Goal: Complete application form: Complete application form

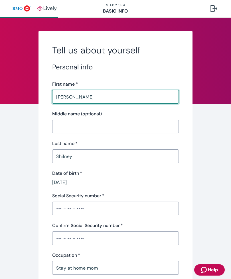
click at [138, 97] on input "[PERSON_NAME]" at bounding box center [115, 96] width 127 height 11
type input "L"
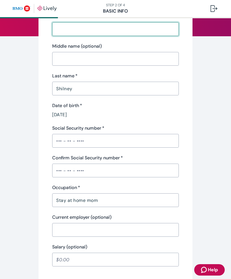
scroll to position [68, 0]
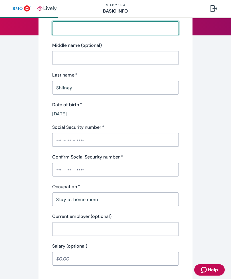
click at [88, 120] on div "Personal info First name   * ​ Middle name (optional) ​ Last name   * [PERSON_N…" at bounding box center [115, 129] width 127 height 271
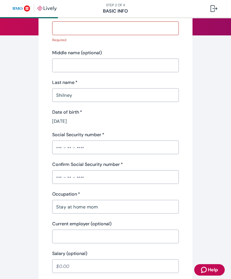
click at [72, 124] on input "[DATE]" at bounding box center [115, 121] width 127 height 7
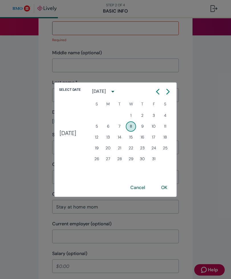
click at [117, 90] on icon "calendar view is open, switch to year view" at bounding box center [113, 92] width 8 height 8
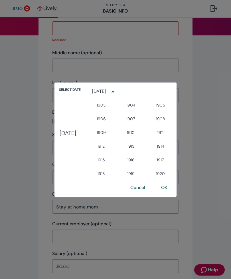
scroll to position [337, 0]
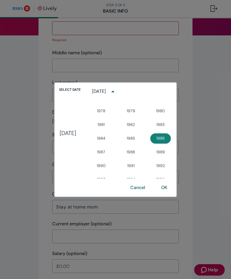
click at [116, 96] on div "[DATE]" at bounding box center [105, 91] width 26 height 11
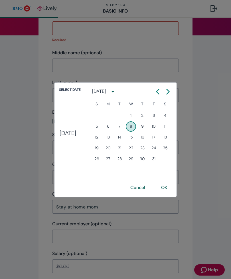
click at [118, 95] on div "[DATE]" at bounding box center [105, 91] width 26 height 11
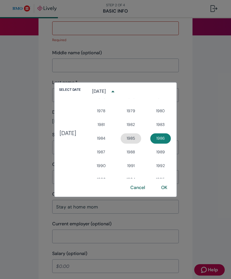
click at [140, 139] on button "1985" at bounding box center [131, 138] width 21 height 10
type input "[DATE]"
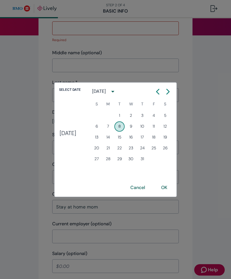
click at [169, 90] on icon "Calendar right arrow" at bounding box center [168, 91] width 3 height 5
click at [170, 187] on button "OK" at bounding box center [164, 188] width 20 height 14
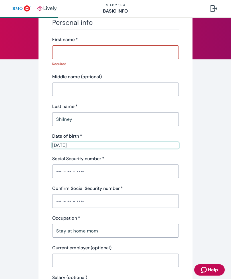
scroll to position [54, 0]
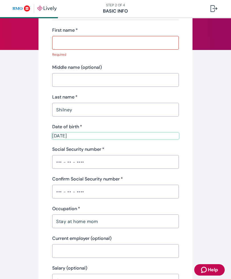
click at [136, 223] on input "Stay at home mom" at bounding box center [115, 220] width 127 height 11
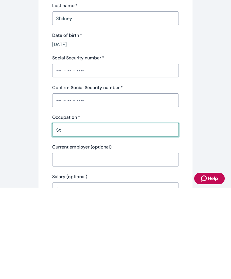
type input "S"
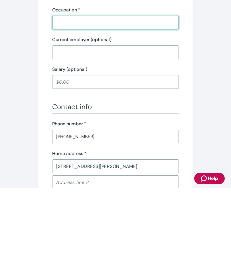
scroll to position [164, 0]
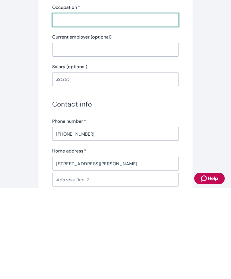
click at [146, 209] on div "Phone number   * [PHONE_NUMBER] ​" at bounding box center [115, 220] width 127 height 23
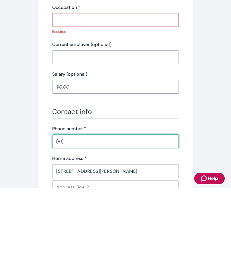
type input "8"
click at [228, 18] on div "Tell us about yourself Personal info First name   * ​ Required Middle name (opt…" at bounding box center [115, 137] width 231 height 540
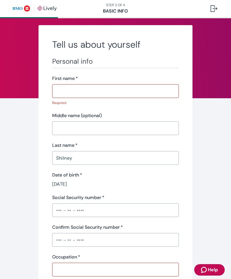
scroll to position [8, 0]
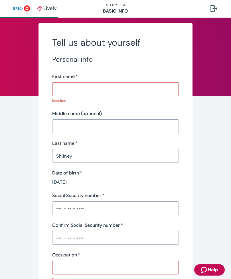
click at [140, 88] on input "First name   *" at bounding box center [115, 88] width 127 height 11
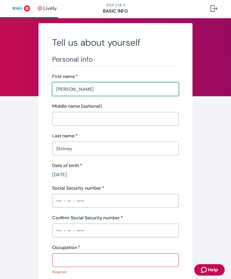
type input "[PERSON_NAME]"
click at [133, 116] on input "Middle name (optional)" at bounding box center [115, 118] width 127 height 11
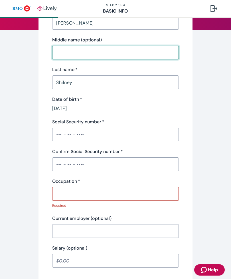
scroll to position [74, 0]
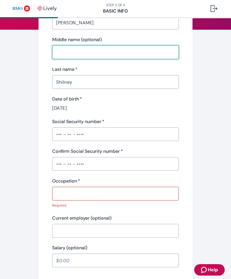
click at [75, 109] on input "[DATE]" at bounding box center [115, 108] width 127 height 7
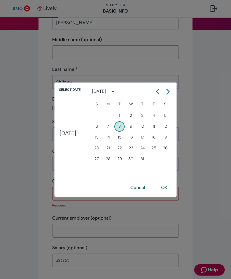
click at [169, 91] on icon "Calendar right arrow" at bounding box center [168, 91] width 3 height 5
click at [159, 161] on button "29" at bounding box center [154, 159] width 10 height 10
type input "[DATE]"
click at [172, 189] on button "OK" at bounding box center [164, 188] width 20 height 14
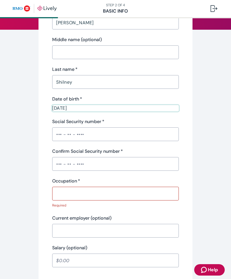
click at [120, 134] on input "Social Security number   *" at bounding box center [115, 133] width 127 height 11
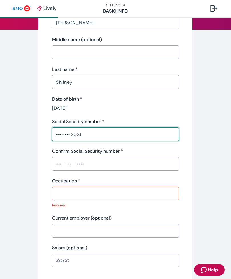
type input "•••-••-3031"
click at [95, 163] on input "Confirm Social Security number   *" at bounding box center [115, 163] width 127 height 11
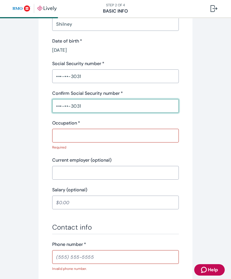
scroll to position [139, 0]
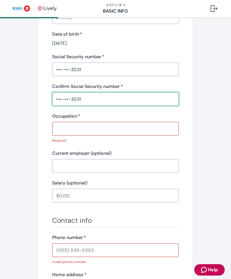
type input "•••-••-3031"
click at [102, 130] on input "Occupation   *" at bounding box center [115, 128] width 127 height 11
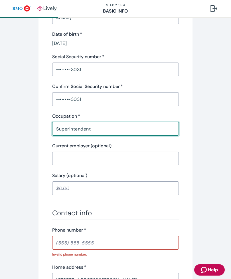
type input "Superintendent"
click at [116, 158] on input "Current employer (optional)" at bounding box center [115, 158] width 127 height 11
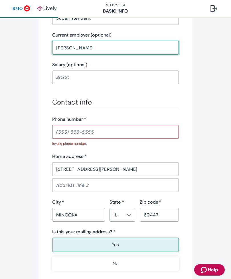
scroll to position [252, 0]
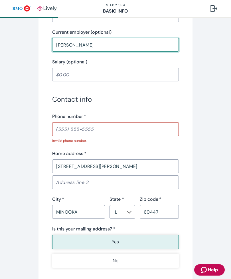
type input "[PERSON_NAME]"
click at [95, 127] on input "Phone number   *" at bounding box center [115, 128] width 127 height 11
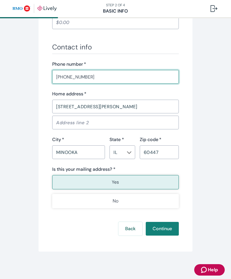
scroll to position [305, 0]
type input "[PHONE_NUMBER]"
click at [144, 179] on button "Yes" at bounding box center [115, 182] width 127 height 14
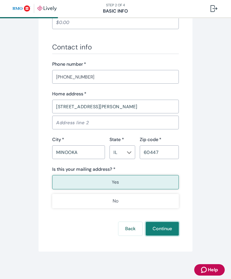
click at [173, 231] on button "Continue" at bounding box center [162, 229] width 33 height 14
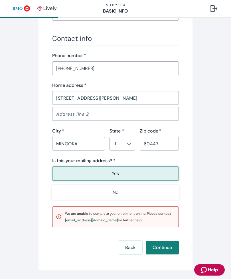
scroll to position [313, 0]
click at [169, 248] on button "Continue" at bounding box center [162, 248] width 33 height 14
click at [130, 250] on button "Back" at bounding box center [130, 248] width 24 height 14
